Goal: Find specific page/section: Find specific page/section

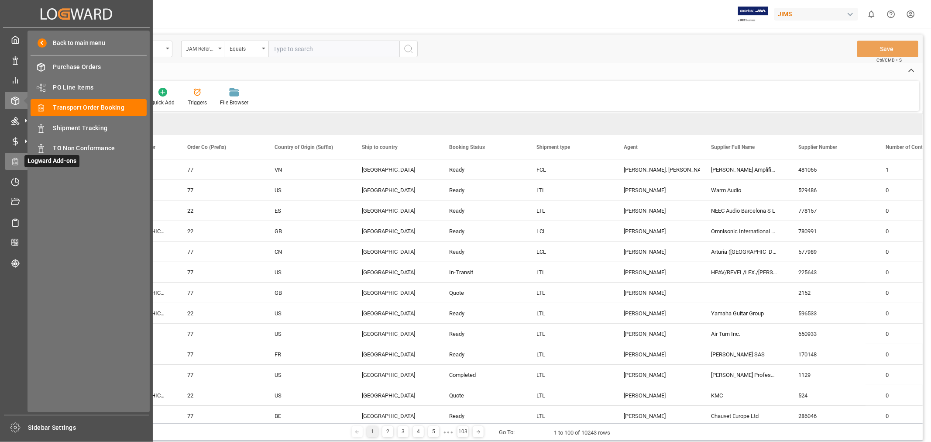
click at [16, 162] on icon at bounding box center [15, 161] width 9 height 9
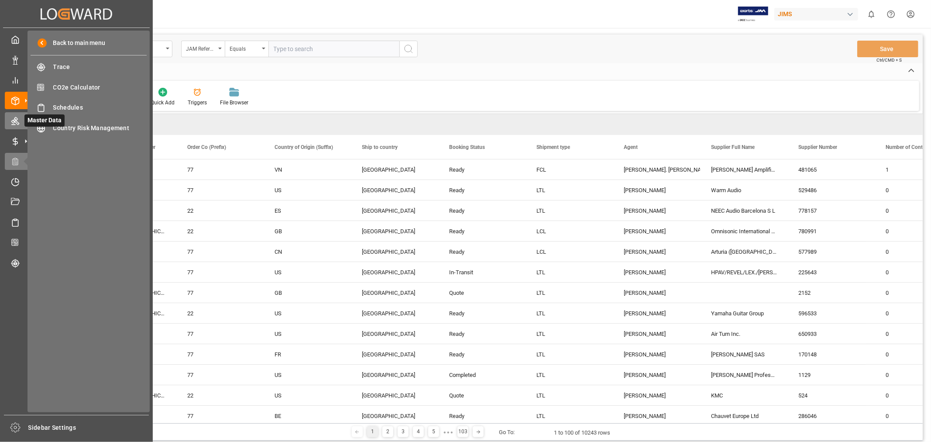
click at [14, 123] on icon at bounding box center [15, 120] width 9 height 9
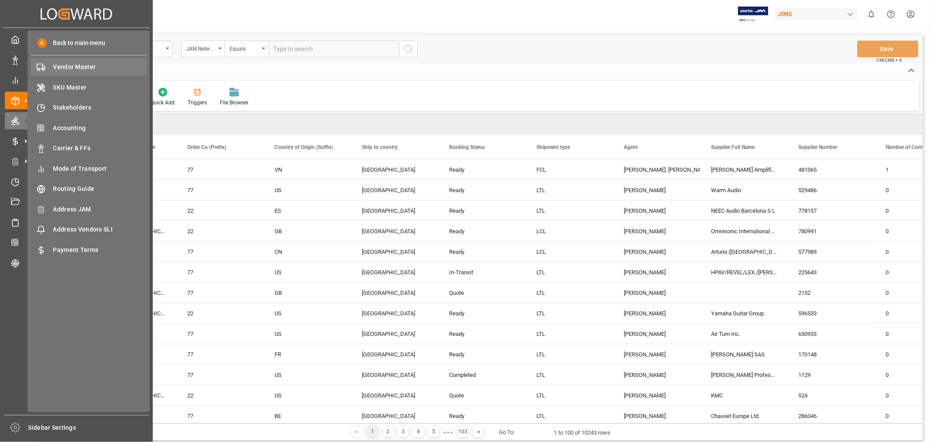
click at [89, 65] on span "Vendor Master" at bounding box center [100, 66] width 94 height 9
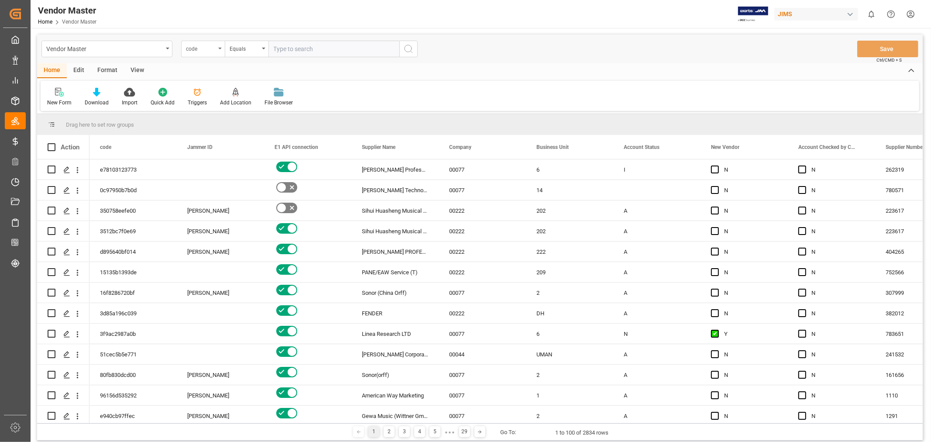
click at [199, 55] on div "code" at bounding box center [203, 49] width 44 height 17
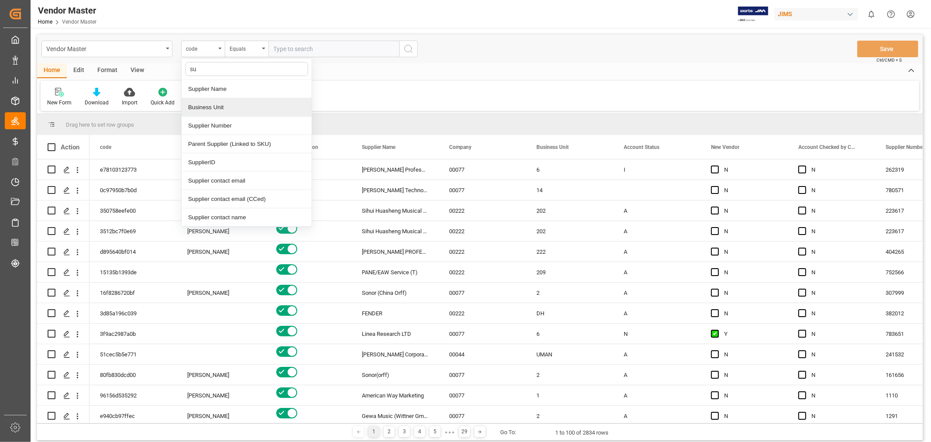
type input "sup"
click at [216, 101] on div "Supplier Number" at bounding box center [247, 107] width 130 height 18
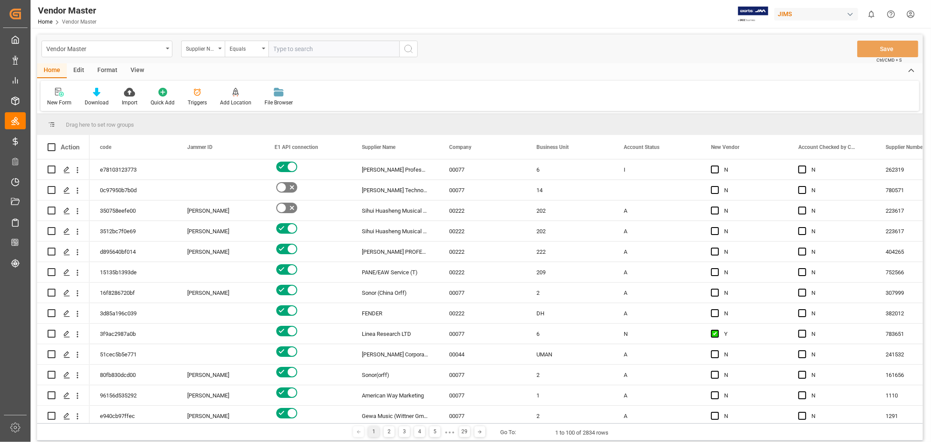
click at [290, 47] on input "text" at bounding box center [333, 49] width 131 height 17
type input "781551"
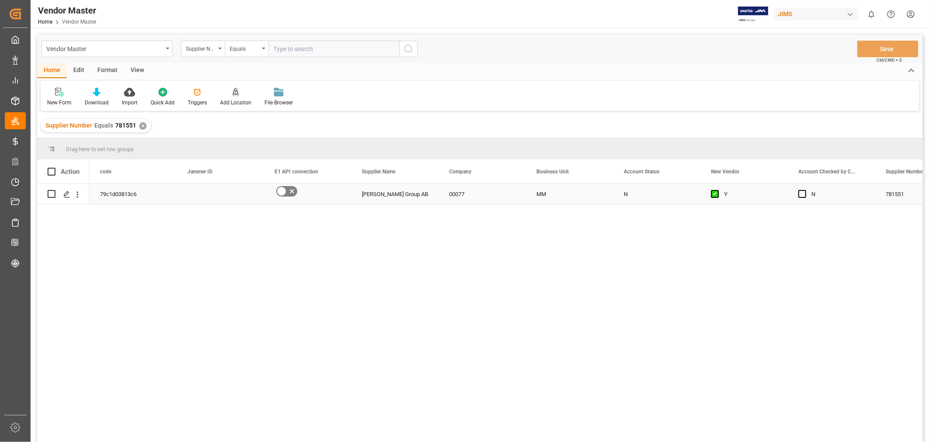
click at [481, 198] on div "00077" at bounding box center [481, 194] width 87 height 20
click at [624, 198] on div "N" at bounding box center [656, 194] width 66 height 20
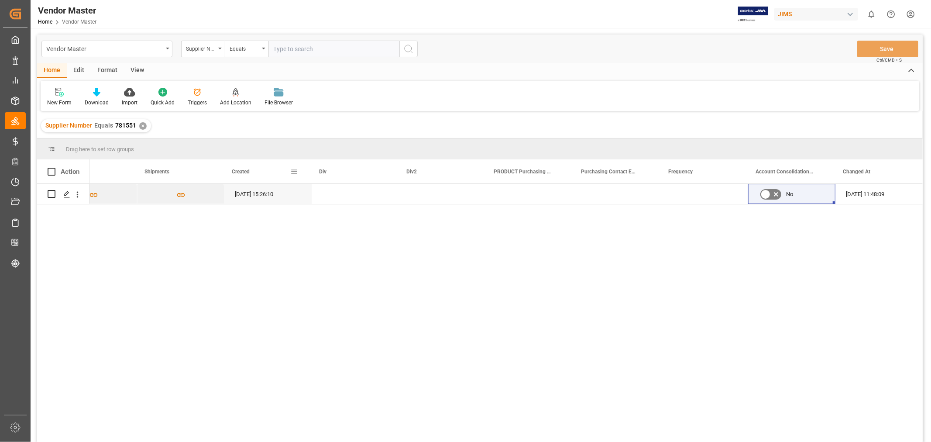
click at [295, 173] on span at bounding box center [294, 172] width 8 height 8
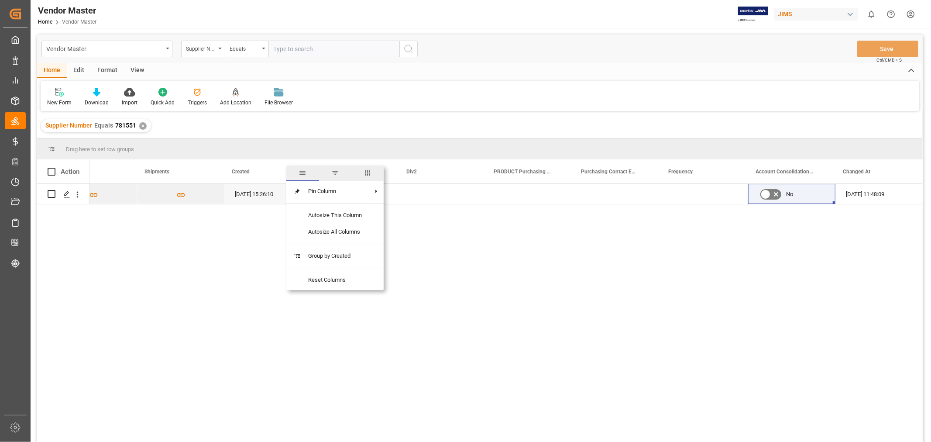
click at [365, 175] on span "columns" at bounding box center [367, 173] width 8 height 8
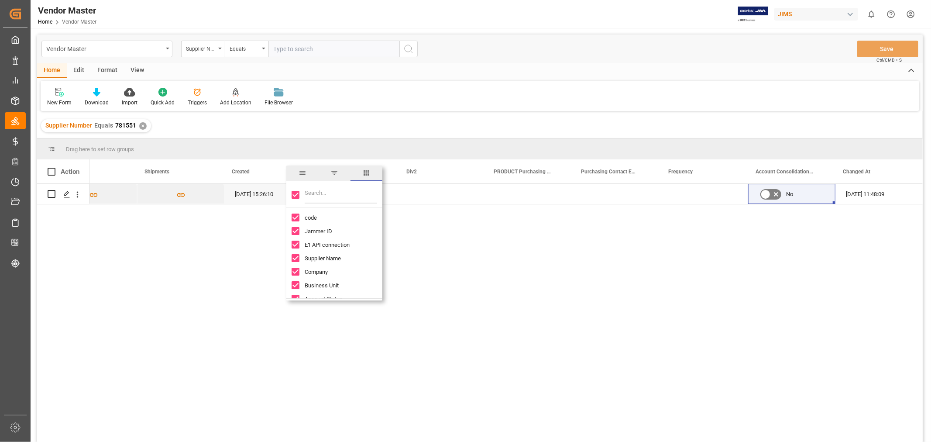
click at [294, 194] on input "Toggle Select All Columns" at bounding box center [295, 195] width 8 height 8
checkbox input "false"
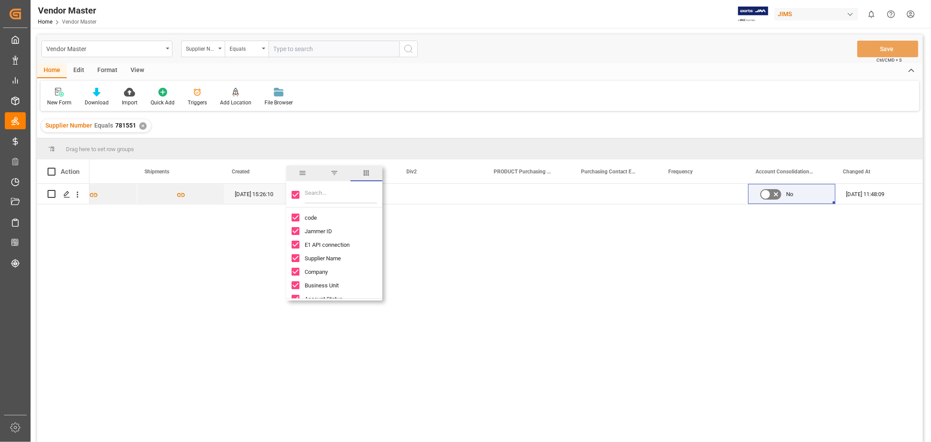
checkbox input "false"
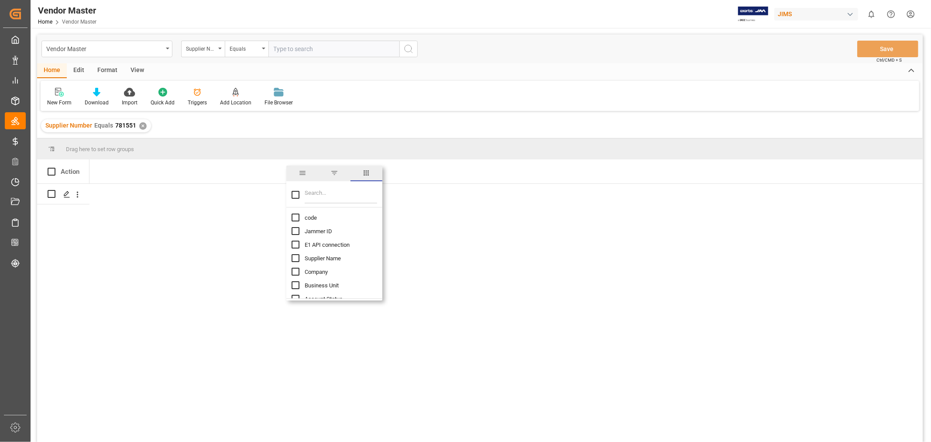
click at [308, 193] on input "Filter Columns Input" at bounding box center [341, 194] width 72 height 17
type input "contact"
click at [295, 217] on input "Supplier contact email column toggle visibility (hidden)" at bounding box center [295, 217] width 8 height 8
checkbox input "true"
checkbox input "false"
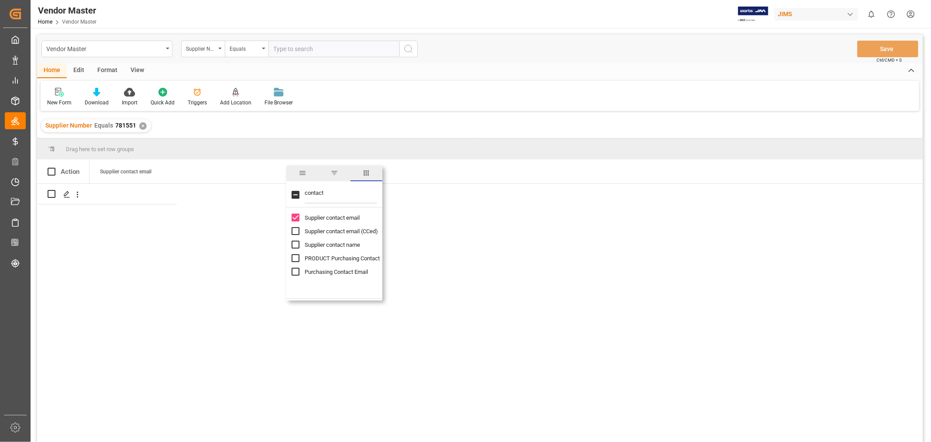
click at [292, 232] on input "Supplier contact email (CCed) column toggle visibility (hidden)" at bounding box center [295, 231] width 8 height 8
checkbox input "true"
click at [295, 245] on input "Supplier contact name column toggle visibility (hidden)" at bounding box center [295, 244] width 8 height 8
checkbox input "true"
click at [295, 271] on input "Purchasing Contact Email column toggle visibility (hidden)" at bounding box center [295, 271] width 8 height 8
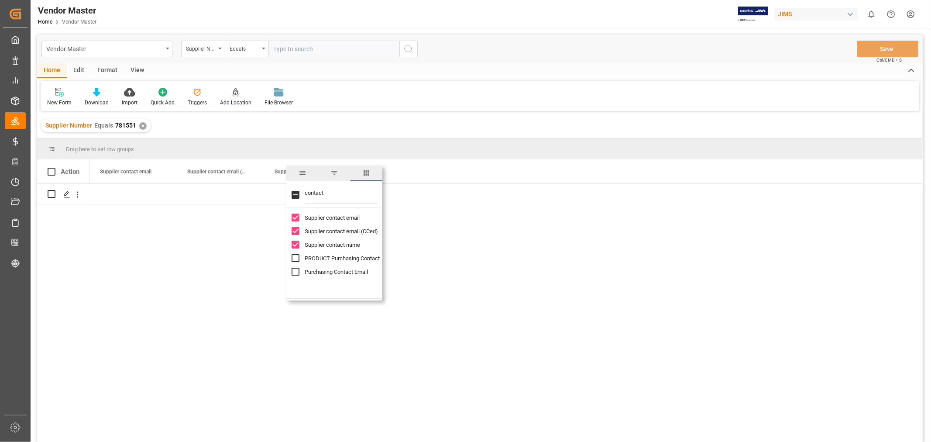
checkbox input "true"
click at [295, 256] on input "PRODUCT Purchasing Contact column toggle visibility (hidden)" at bounding box center [295, 258] width 8 height 8
checkbox input "true"
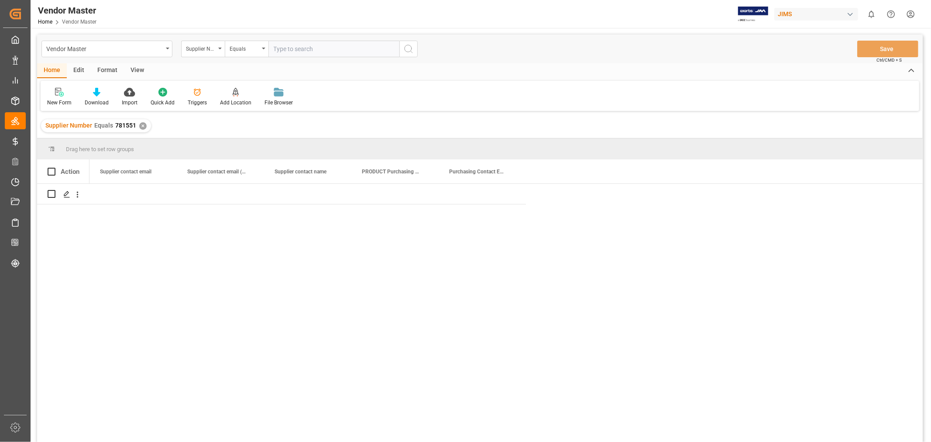
click at [484, 219] on div at bounding box center [505, 316] width 833 height 264
click at [553, 258] on div at bounding box center [505, 316] width 833 height 264
